Goal: Find specific page/section: Find specific page/section

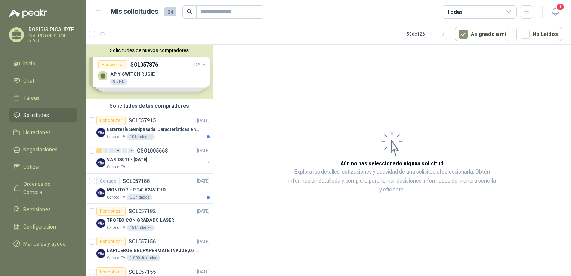
scroll to position [112, 0]
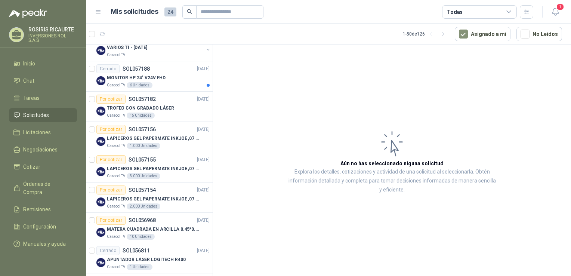
click at [32, 115] on span "Solicitudes" at bounding box center [36, 115] width 26 height 8
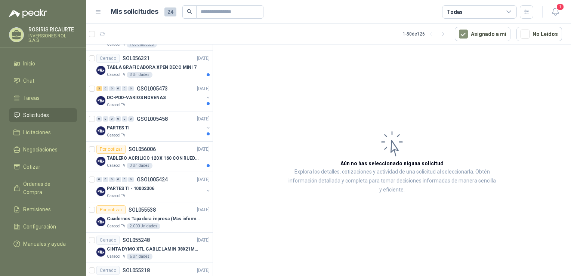
scroll to position [560, 0]
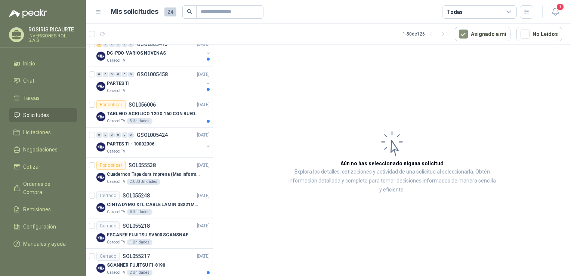
click at [29, 117] on span "Solicitudes" at bounding box center [36, 115] width 26 height 8
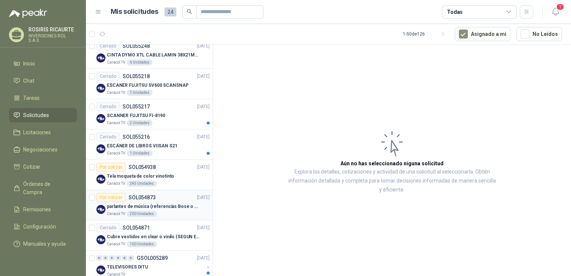
scroll to position [598, 0]
